Goal: Task Accomplishment & Management: Use online tool/utility

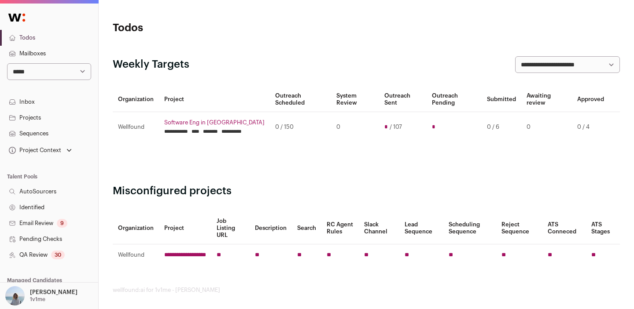
click at [33, 293] on p "[PERSON_NAME]" at bounding box center [54, 292] width 48 height 7
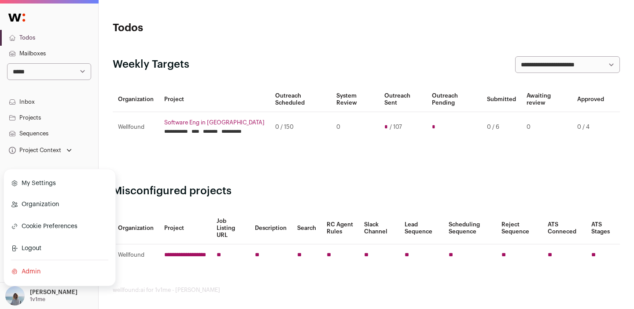
click at [73, 74] on select "**********" at bounding box center [49, 71] width 84 height 17
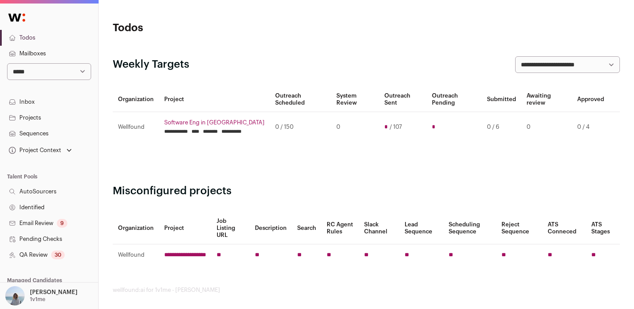
select select "*"
click at [7, 63] on select "**********" at bounding box center [49, 71] width 84 height 17
click at [43, 300] on p "Wellfound" at bounding box center [42, 299] width 25 height 7
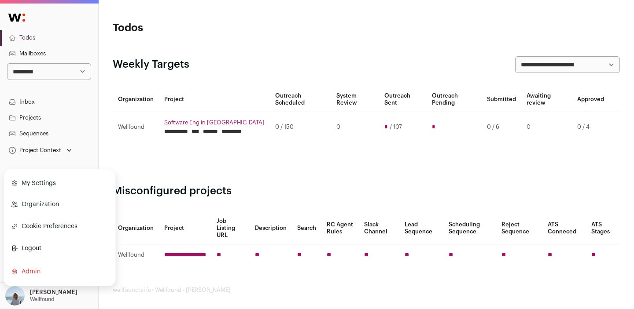
click at [63, 195] on link "Organization" at bounding box center [59, 204] width 97 height 19
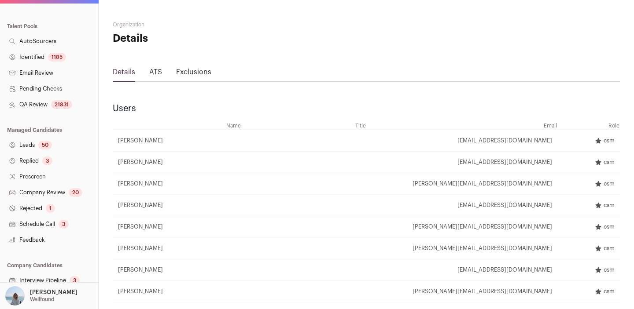
scroll to position [197, 0]
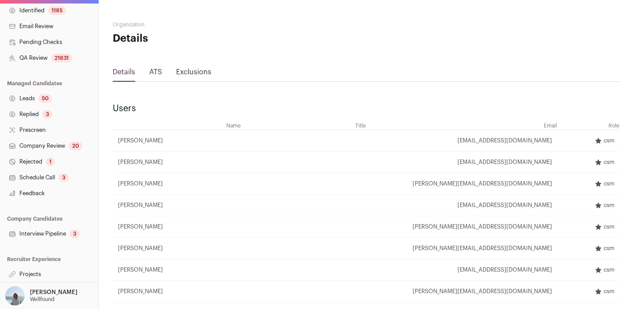
click at [35, 274] on link "Projects" at bounding box center [49, 275] width 98 height 16
click at [38, 270] on link "Projects" at bounding box center [49, 275] width 98 height 16
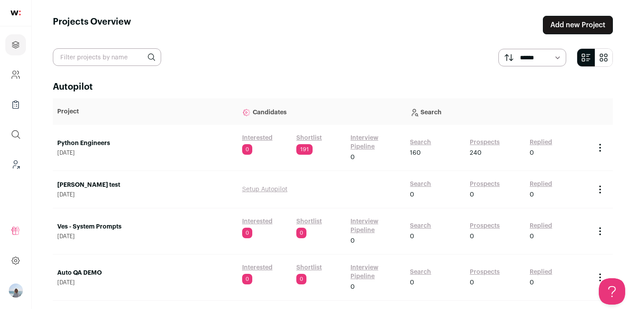
click at [96, 62] on input "text" at bounding box center [107, 57] width 108 height 18
type input "clovis"
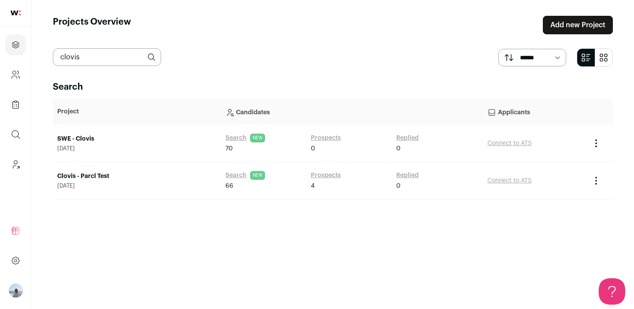
click at [86, 136] on link "SWE - Clovis" at bounding box center [136, 139] width 159 height 9
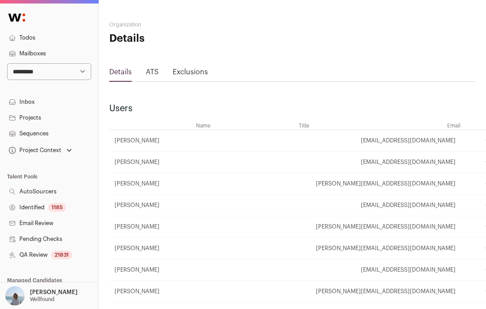
click at [33, 288] on div "[PERSON_NAME] [GEOGRAPHIC_DATA]" at bounding box center [54, 296] width 48 height 19
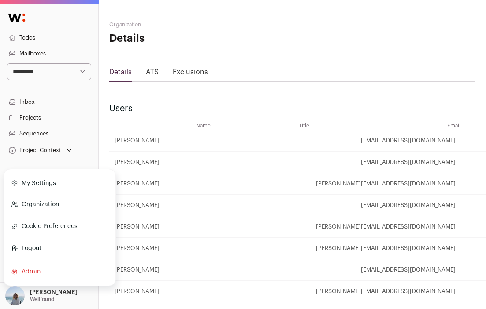
click at [121, 105] on h2 "Users" at bounding box center [292, 109] width 366 height 12
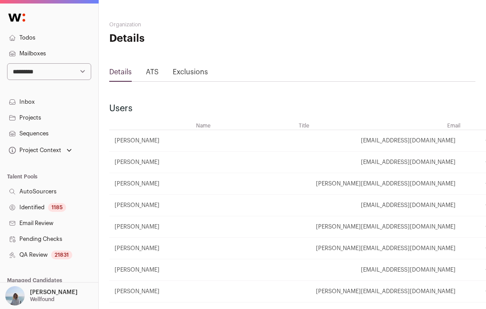
scroll to position [197, 0]
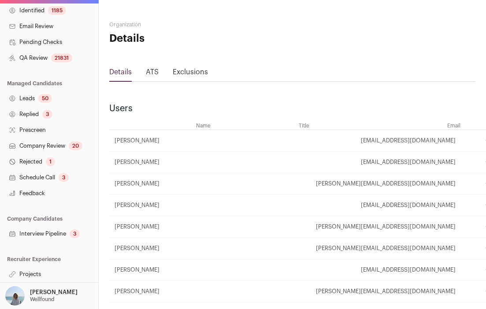
click at [19, 273] on link "Projects" at bounding box center [49, 275] width 98 height 16
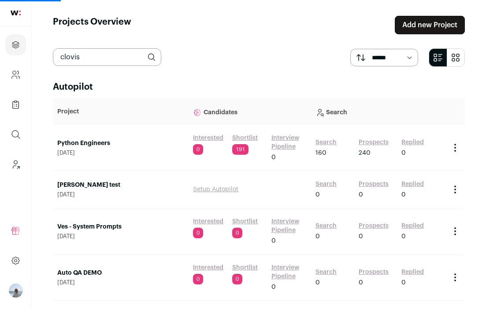
click at [106, 64] on input "clovis" at bounding box center [107, 57] width 108 height 18
click at [101, 59] on input "text" at bounding box center [107, 57] width 108 height 18
type input "clovis"
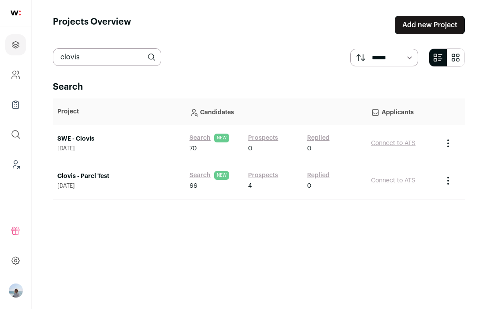
click at [72, 138] on link "SWE - Clovis" at bounding box center [118, 139] width 123 height 9
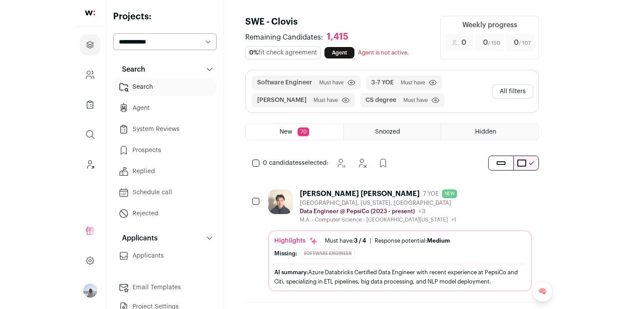
scroll to position [71, 0]
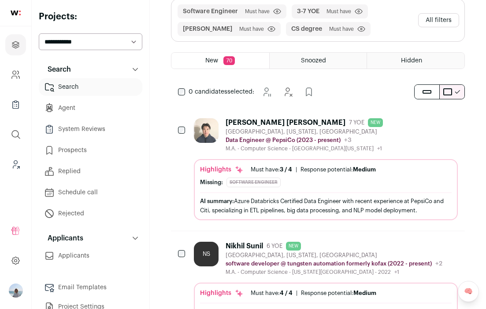
click at [256, 123] on div "[PERSON_NAME] [PERSON_NAME]" at bounding box center [285, 122] width 120 height 9
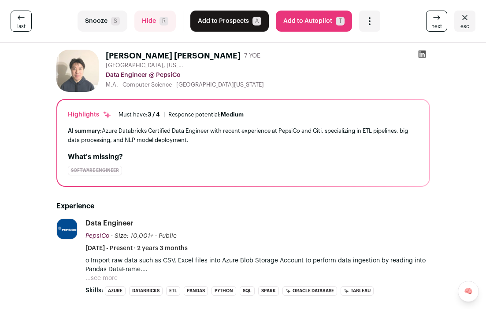
click at [367, 22] on icon "Open dropdown" at bounding box center [369, 21] width 11 height 11
click at [468, 17] on icon "Close" at bounding box center [464, 17] width 11 height 11
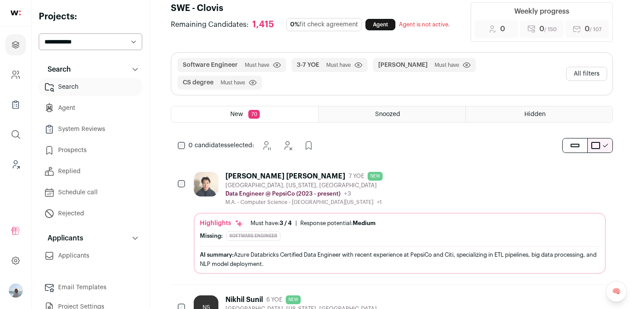
scroll to position [13, 0]
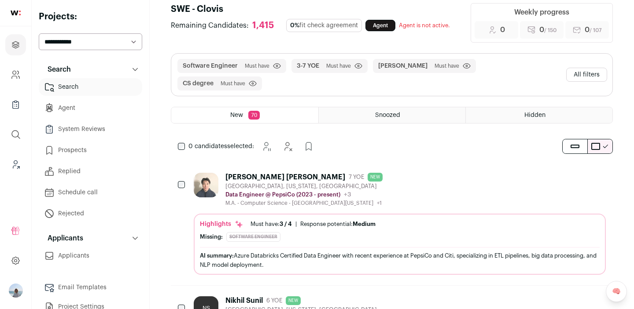
click at [247, 173] on div "[PERSON_NAME] [PERSON_NAME]" at bounding box center [285, 177] width 120 height 9
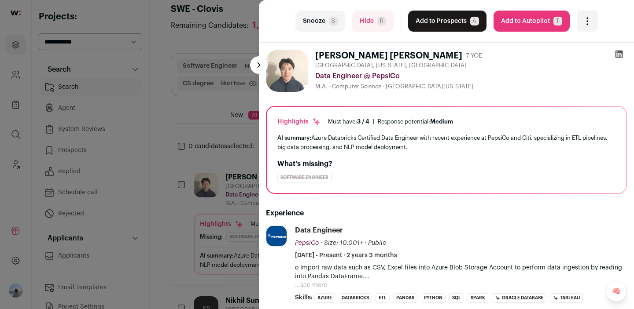
click at [461, 20] on button "Add to Prospects A" at bounding box center [447, 21] width 78 height 21
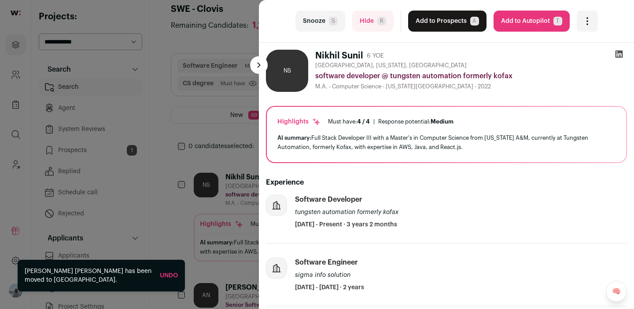
click at [213, 89] on div "last Snooze S Hide R Add to Prospects A Are you sure? Nikhil Sunil is already i…" at bounding box center [317, 154] width 634 height 309
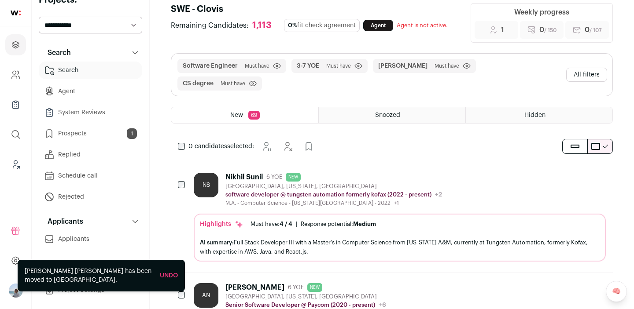
scroll to position [17, 0]
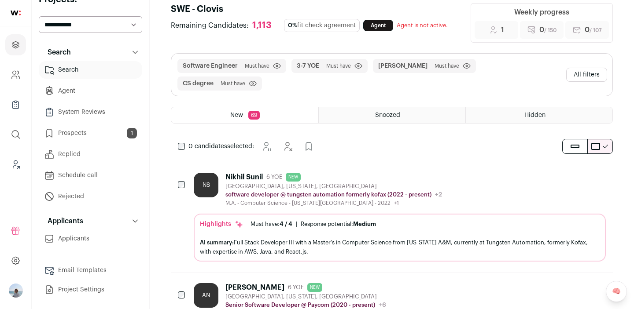
click at [84, 270] on link "Email Templates" at bounding box center [90, 271] width 103 height 18
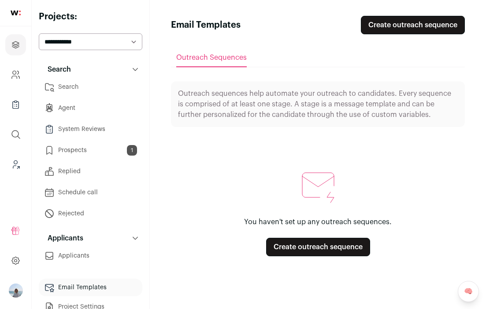
click at [168, 172] on main "Email Templates Create outreach sequence Outreach Sequences Outreach sequences …" at bounding box center [318, 154] width 336 height 309
